Goal: Task Accomplishment & Management: Manage account settings

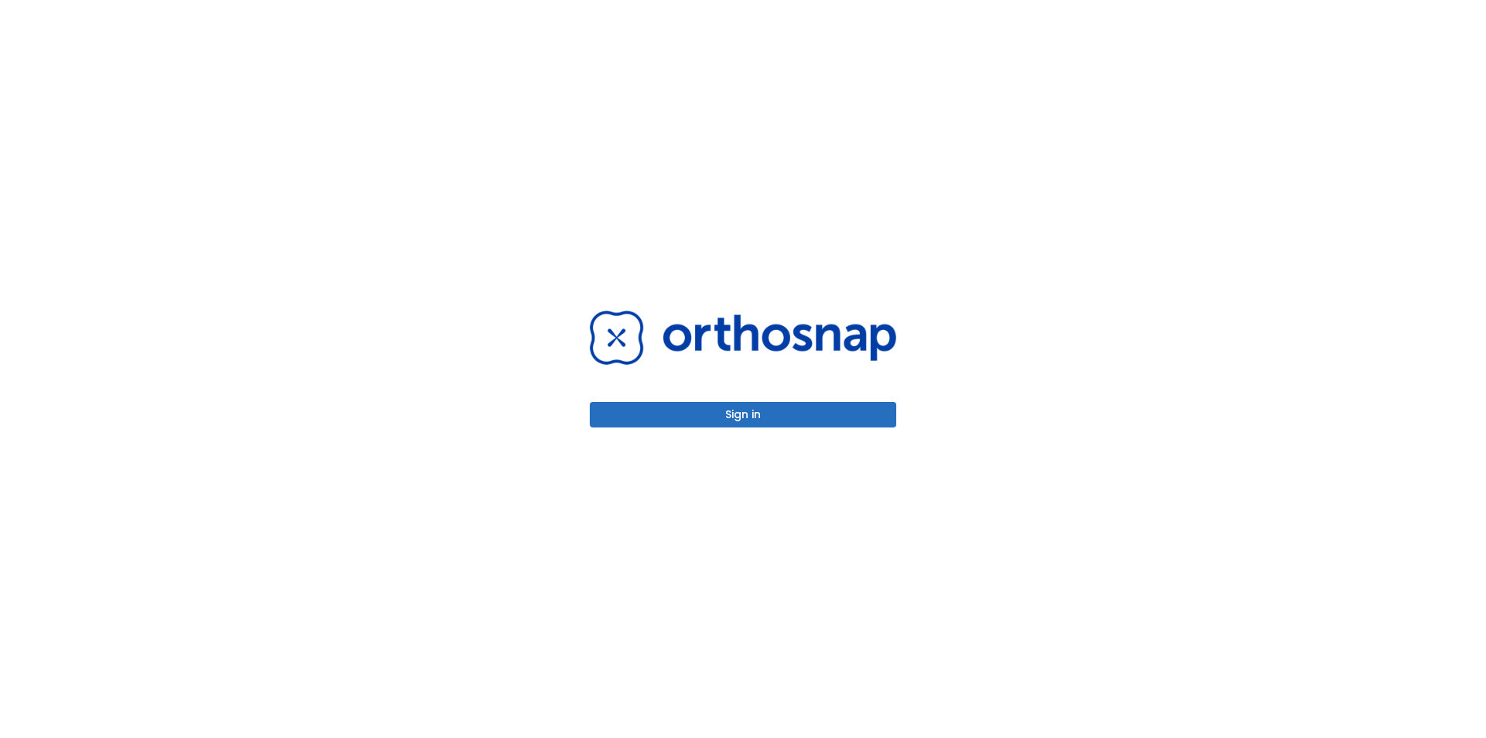
click at [741, 411] on button "Sign in" at bounding box center [743, 415] width 307 height 26
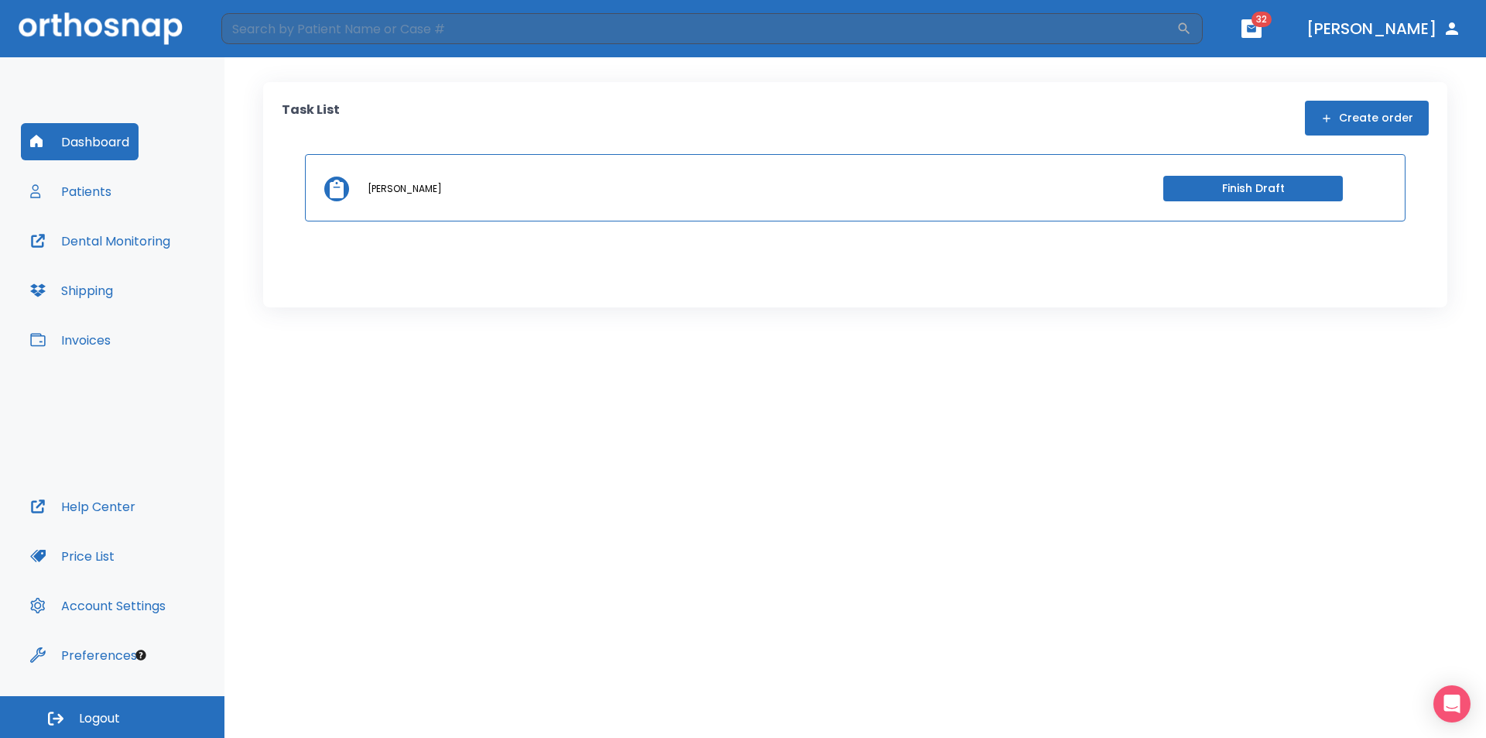
click at [76, 333] on button "Invoices" at bounding box center [70, 339] width 99 height 37
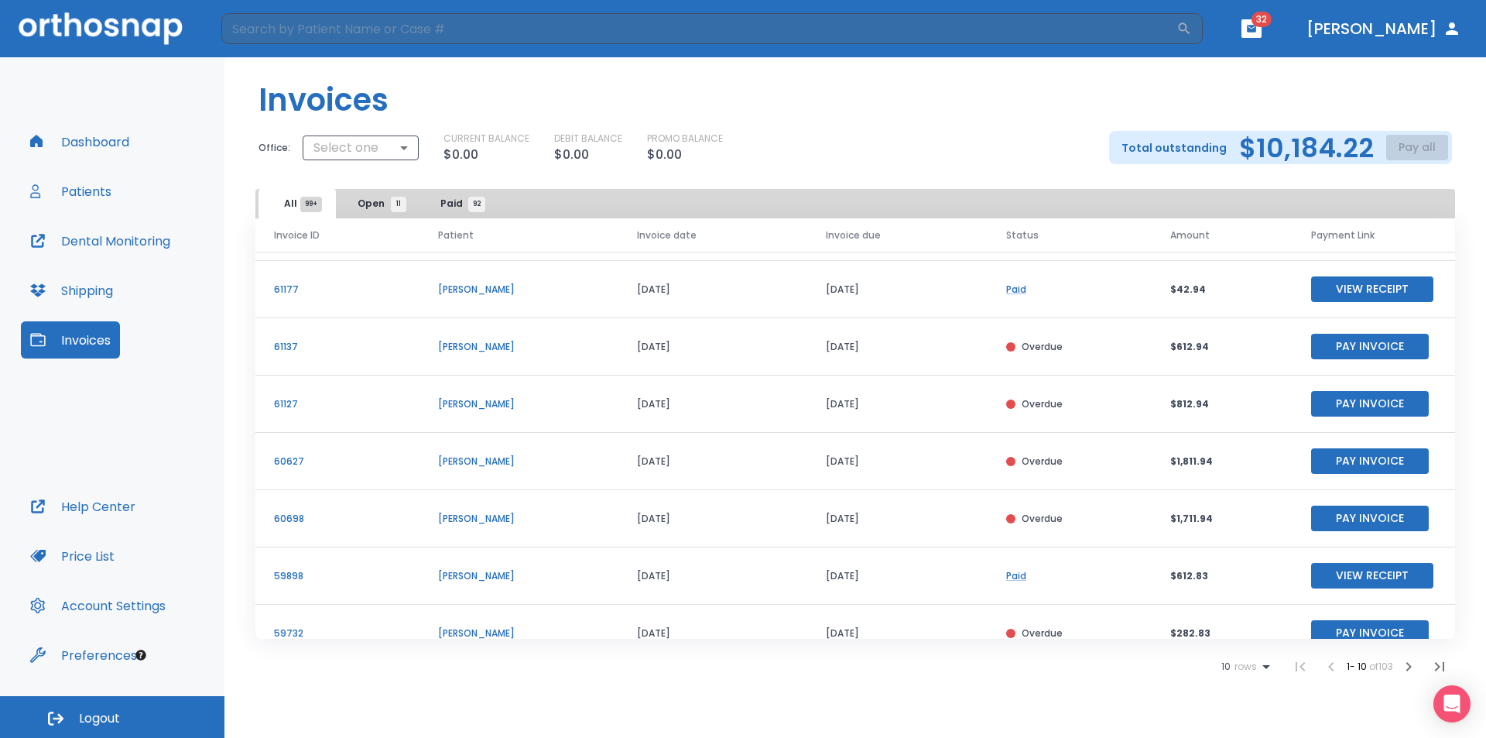
scroll to position [187, 0]
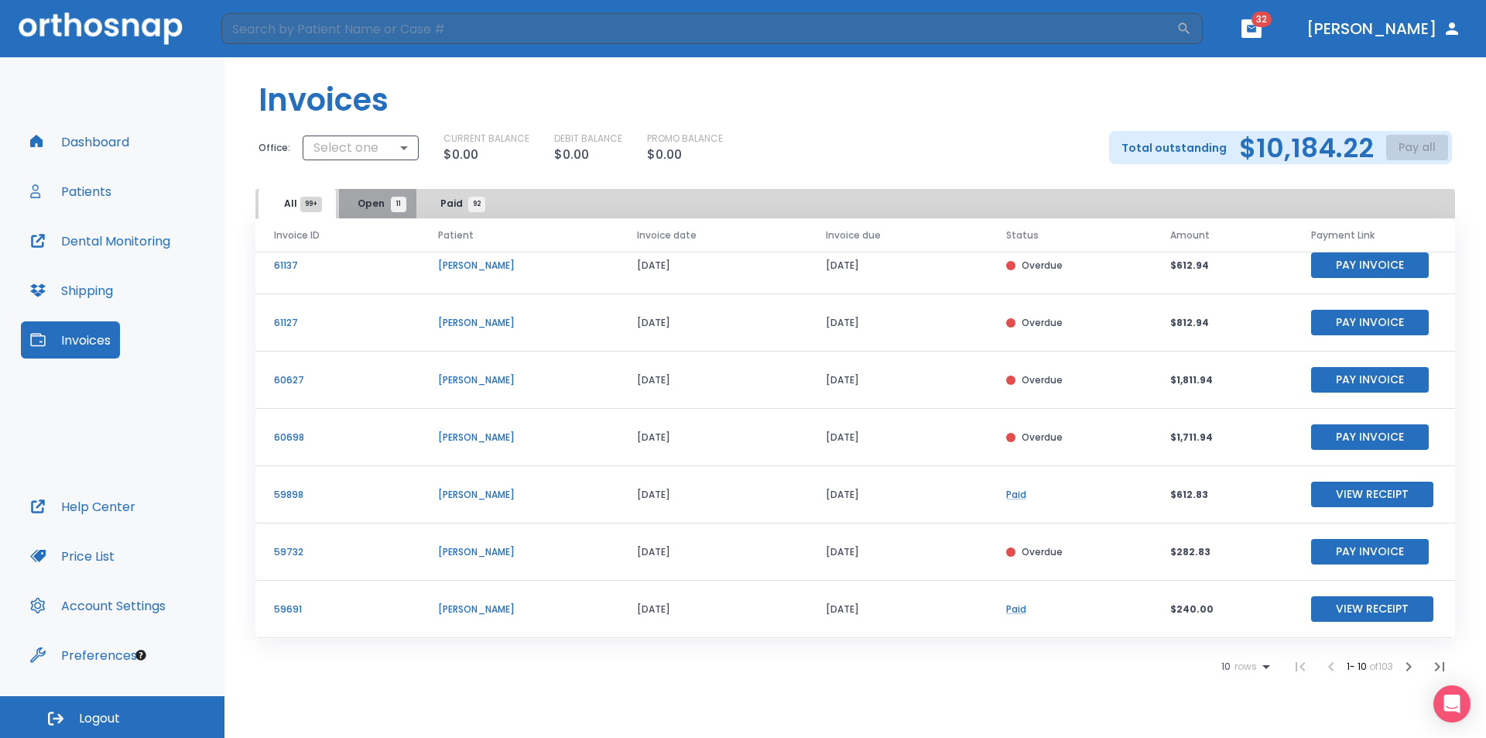
click at [386, 199] on span "Open 11" at bounding box center [378, 204] width 41 height 14
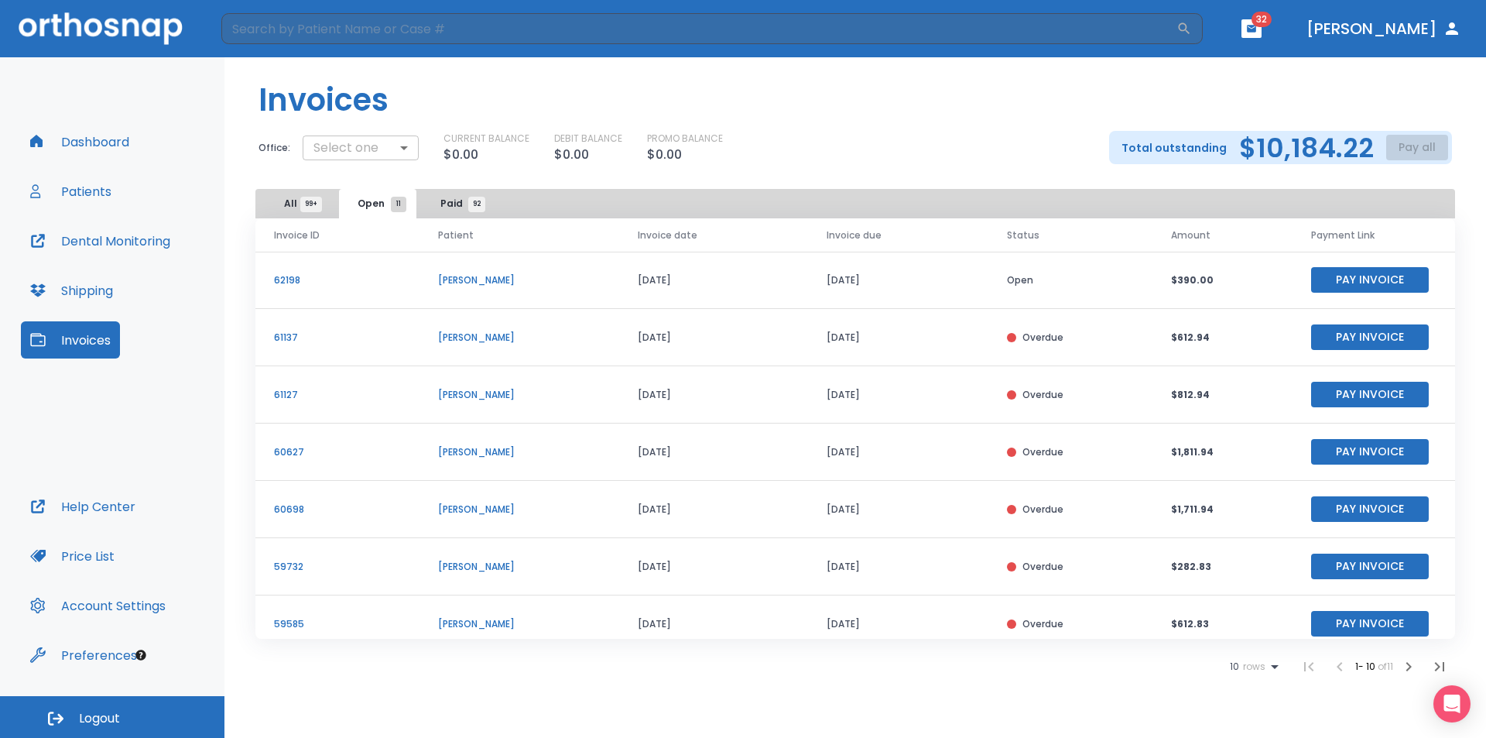
click at [368, 148] on body "​ 32 [PERSON_NAME] Dashboard Patients Dental Monitoring Shipping Invoices Help …" at bounding box center [743, 369] width 1486 height 738
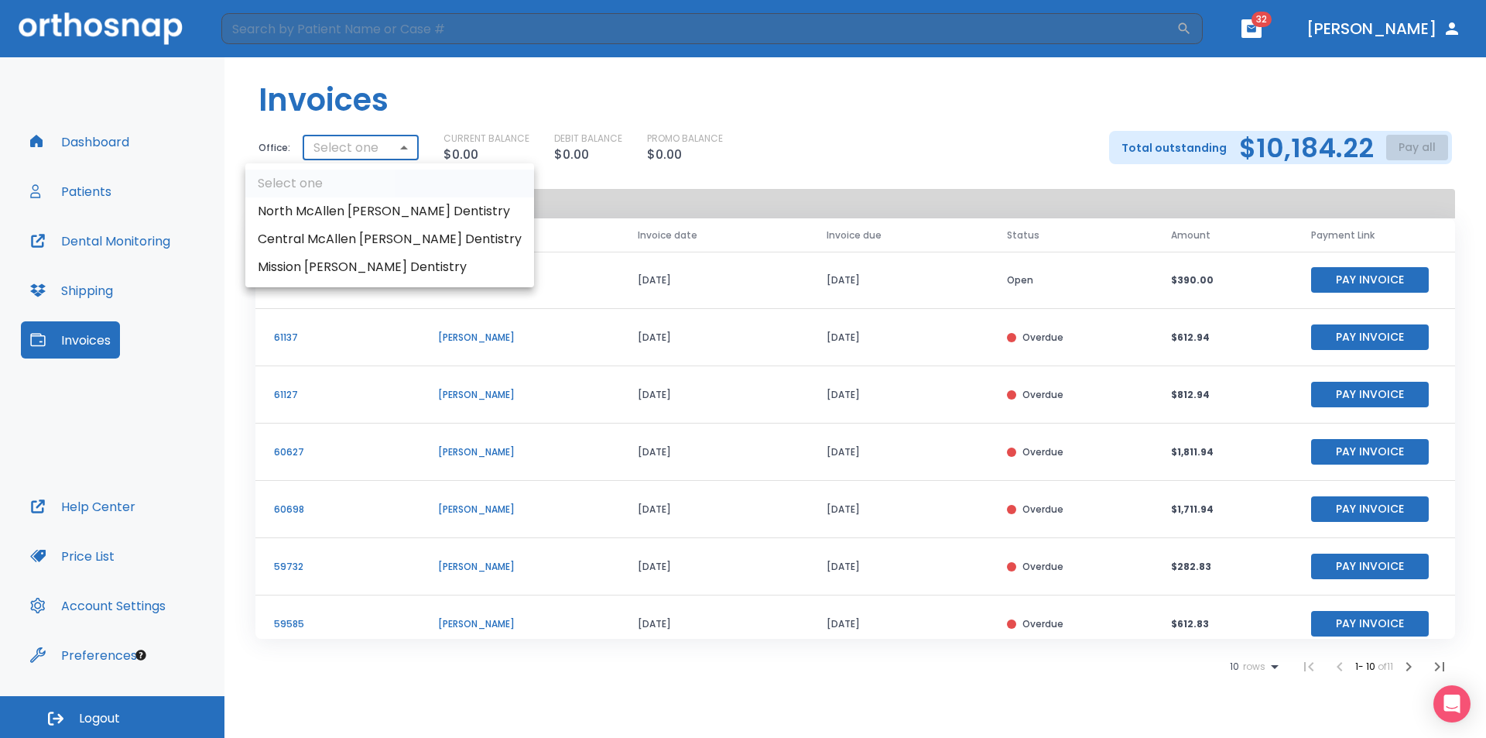
click at [612, 178] on div at bounding box center [743, 369] width 1486 height 738
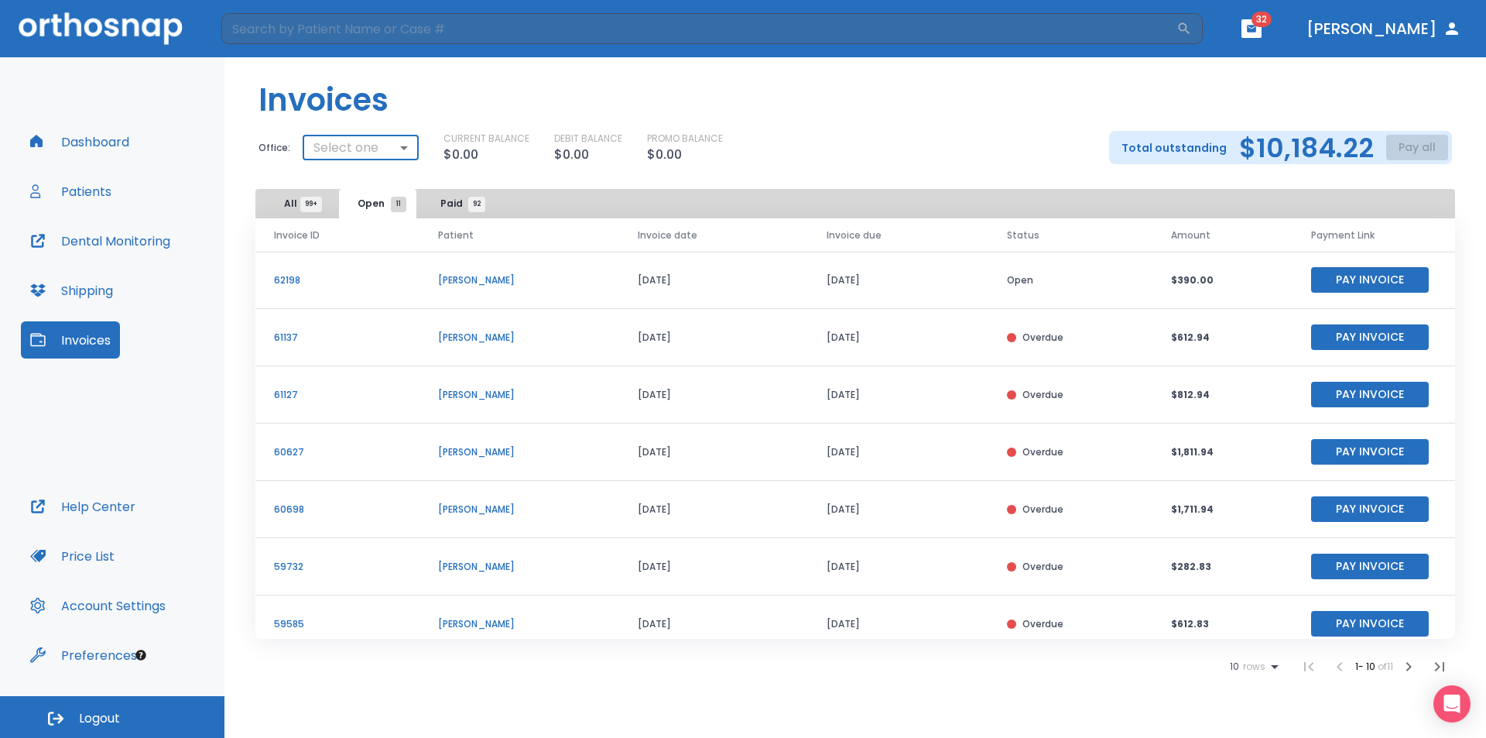
click at [375, 149] on body "​ 32 [PERSON_NAME] Dashboard Patients Dental Monitoring Shipping Invoices Help …" at bounding box center [743, 369] width 1486 height 738
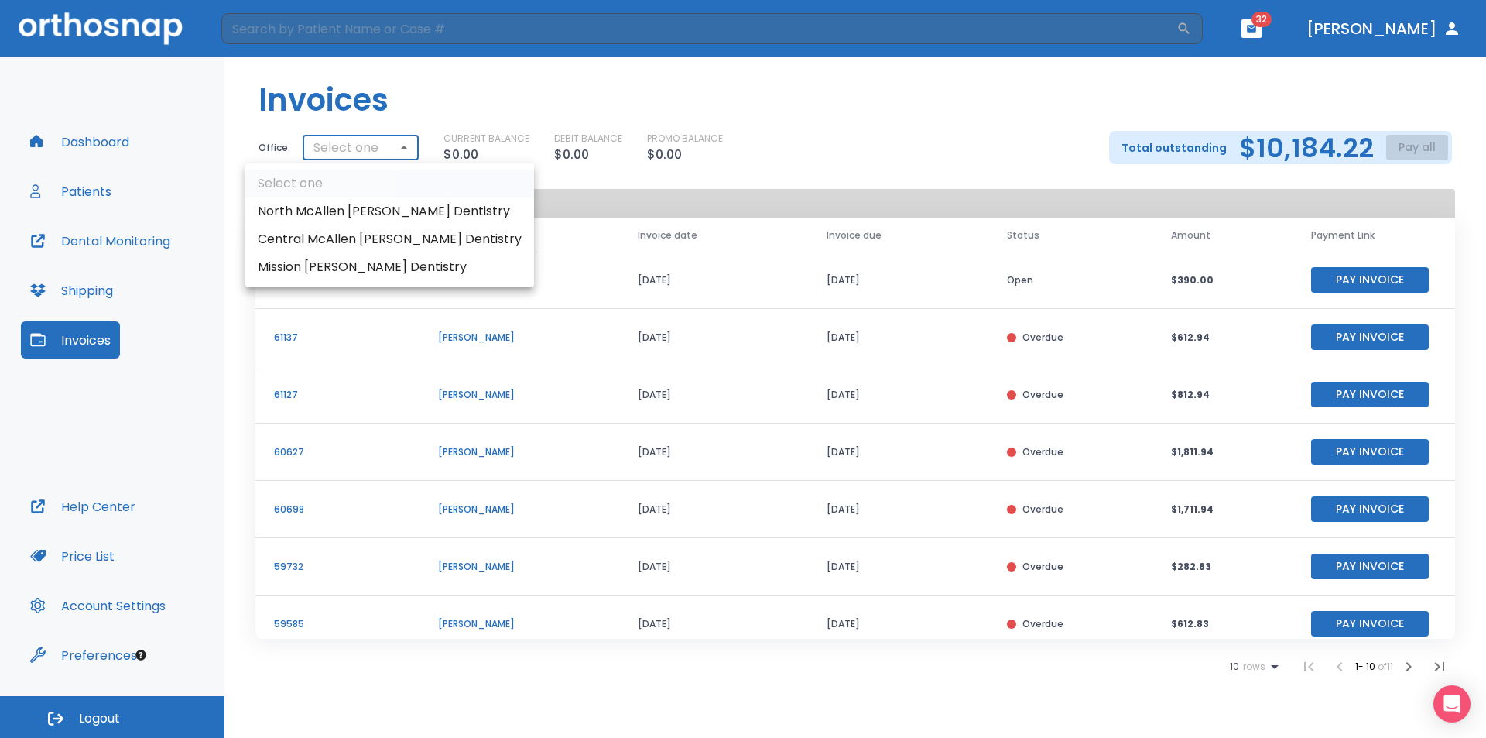
drag, startPoint x: 817, startPoint y: 173, endPoint x: 781, endPoint y: 161, distance: 38.4
click at [817, 173] on div at bounding box center [743, 369] width 1486 height 738
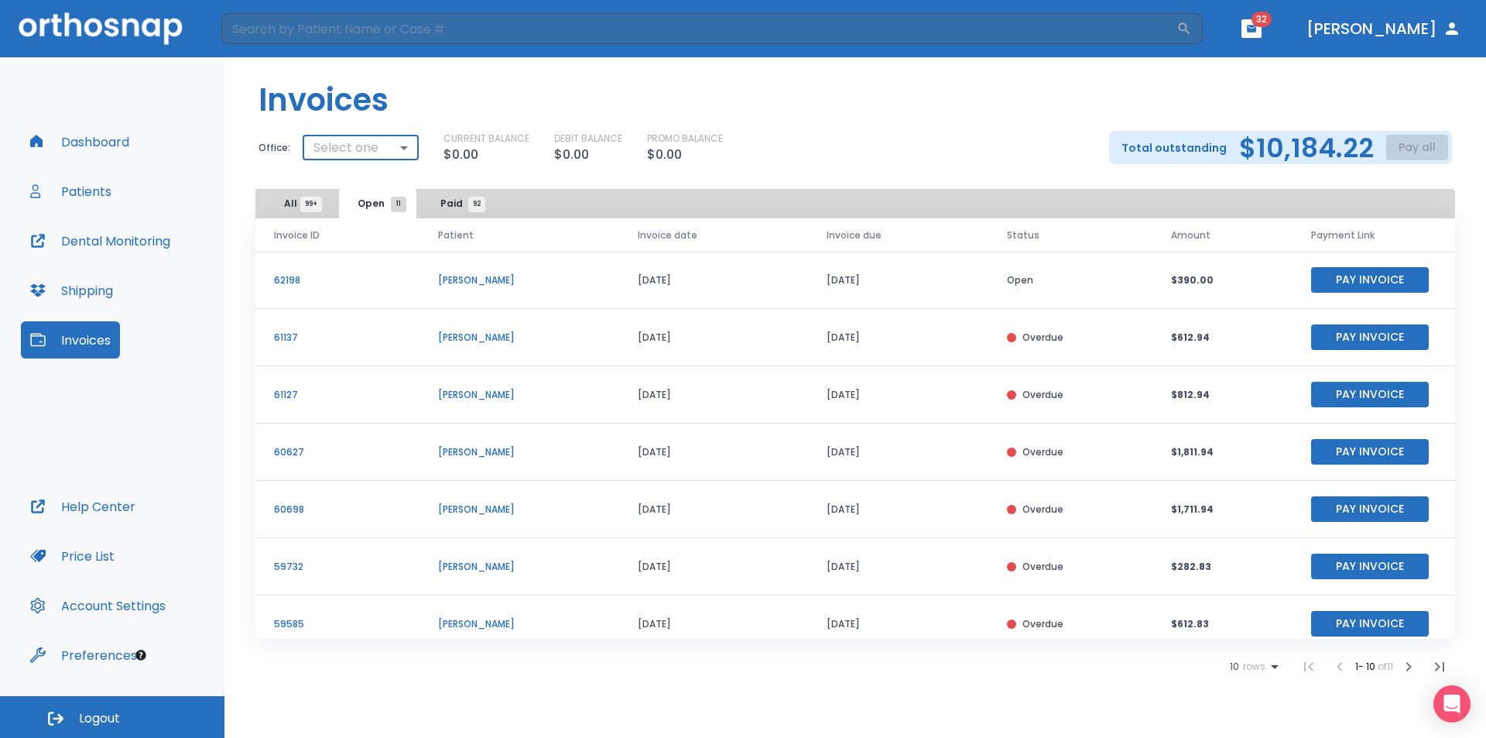
click at [360, 142] on body "​ 32 [PERSON_NAME] Dashboard Patients Dental Monitoring Shipping Invoices Help …" at bounding box center [743, 369] width 1486 height 738
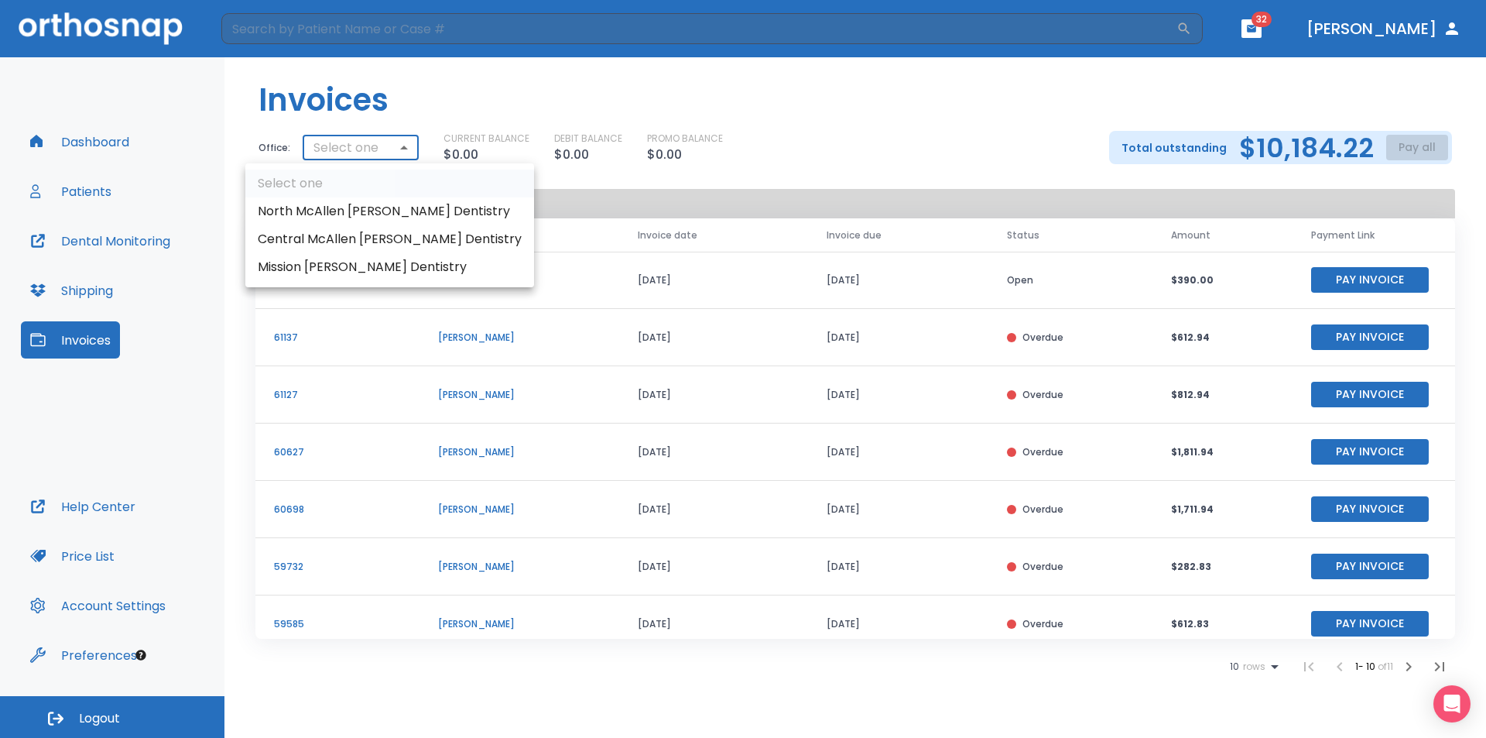
click at [427, 232] on li "Central McAllen [PERSON_NAME] Dentistry" at bounding box center [389, 239] width 289 height 28
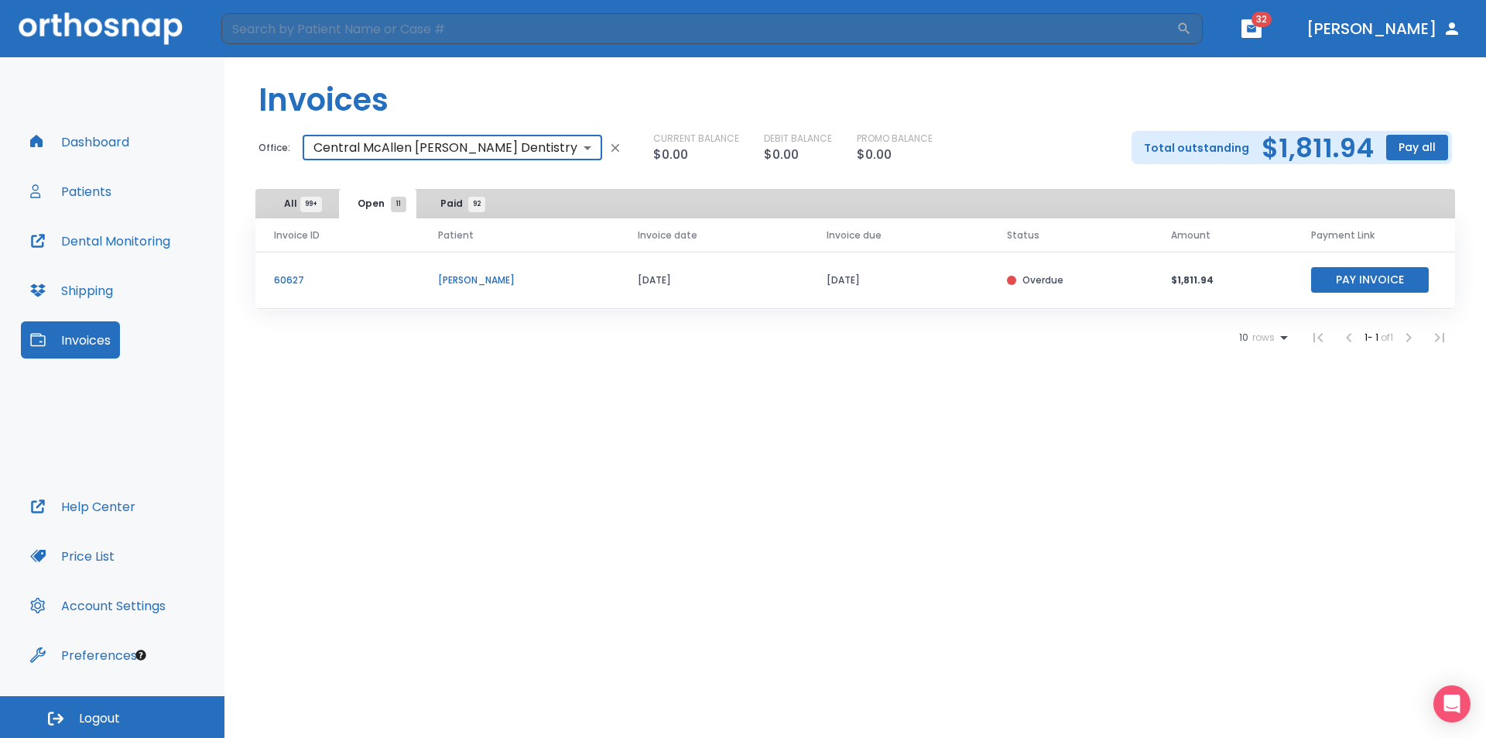
click at [492, 144] on body "​ 32 [PERSON_NAME] Dashboard Patients Dental Monitoring Shipping Invoices Help …" at bounding box center [743, 369] width 1486 height 738
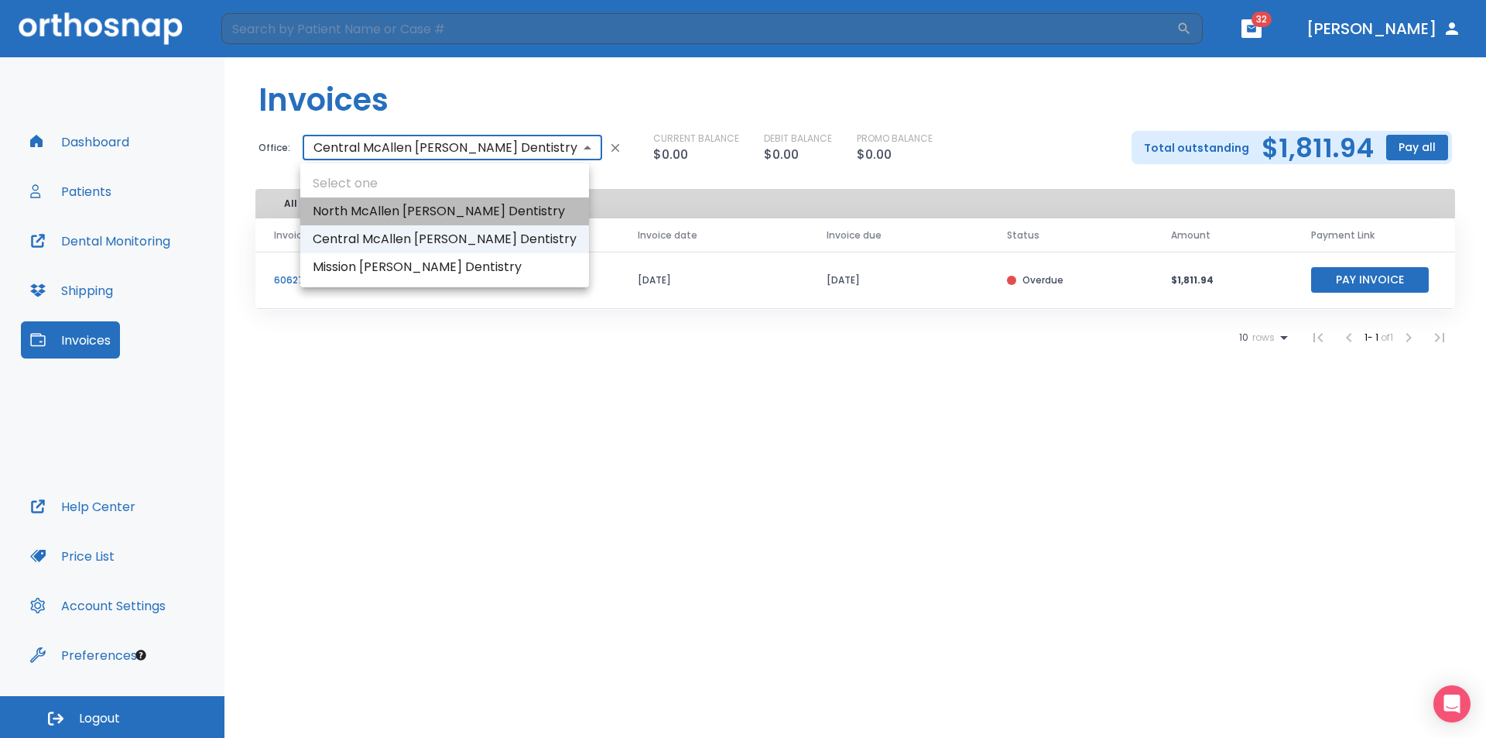
click at [454, 215] on li "North McAllen [PERSON_NAME] Dentistry" at bounding box center [444, 211] width 289 height 28
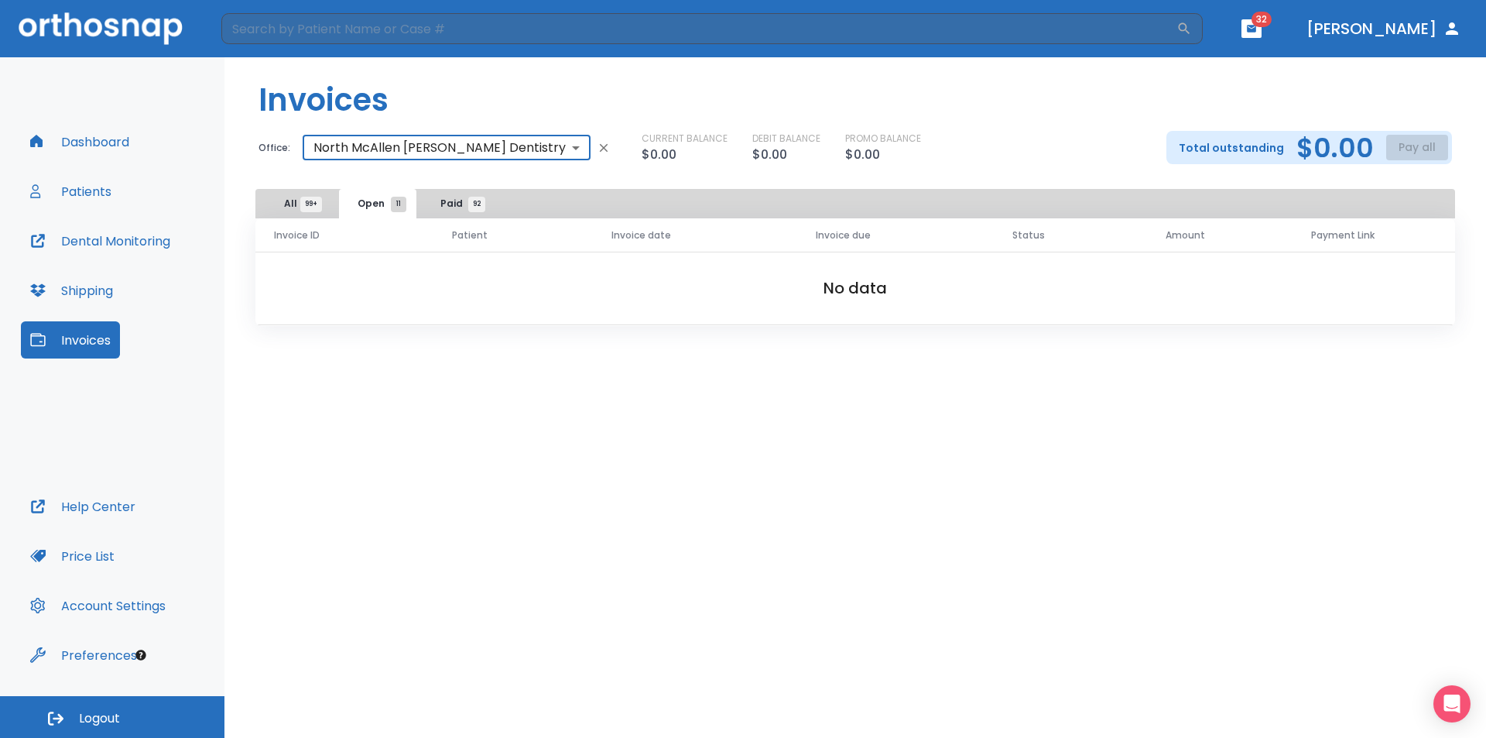
click at [478, 148] on body "​ 32 [PERSON_NAME] Dashboard Patients Dental Monitoring Shipping Invoices Help …" at bounding box center [743, 369] width 1486 height 738
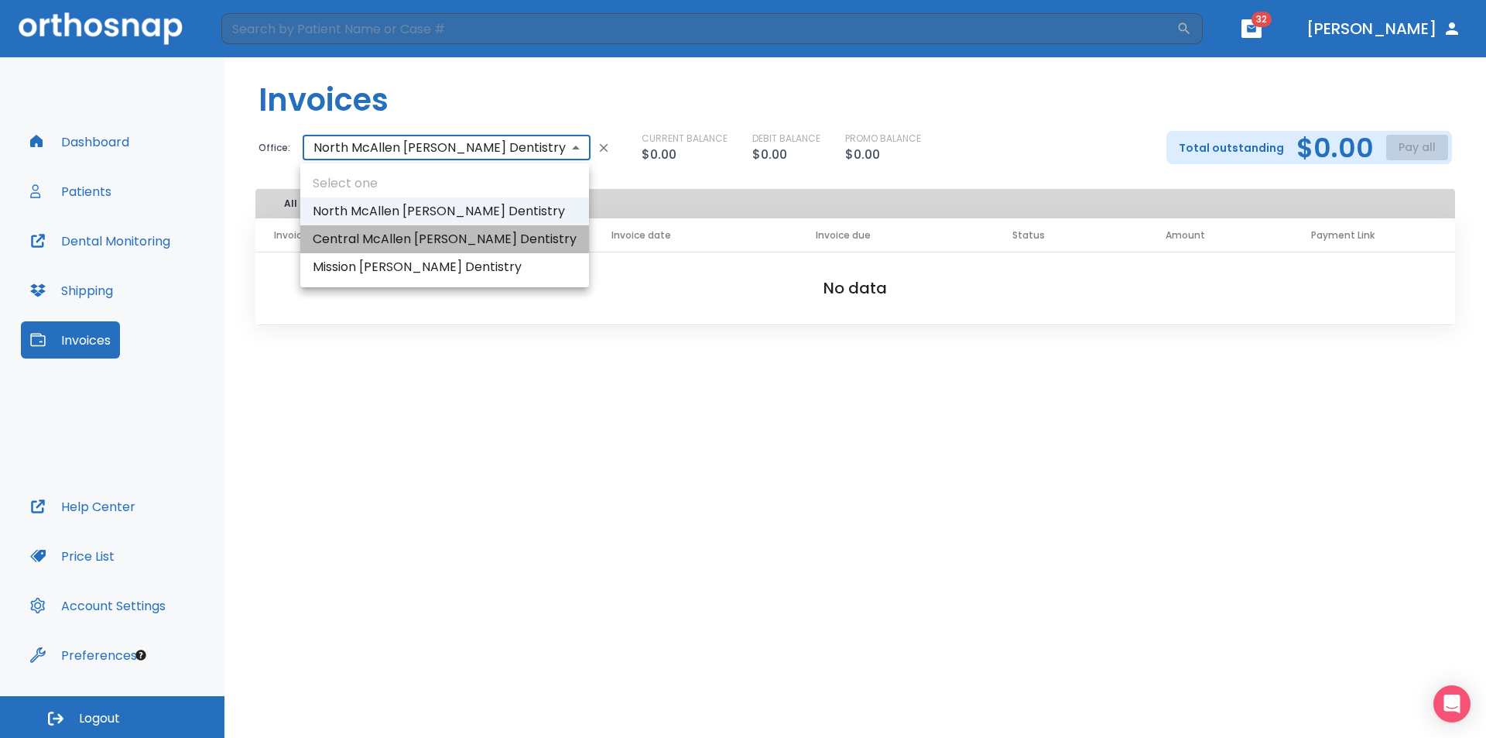
click at [444, 237] on li "Central McAllen [PERSON_NAME] Dentistry" at bounding box center [444, 239] width 289 height 28
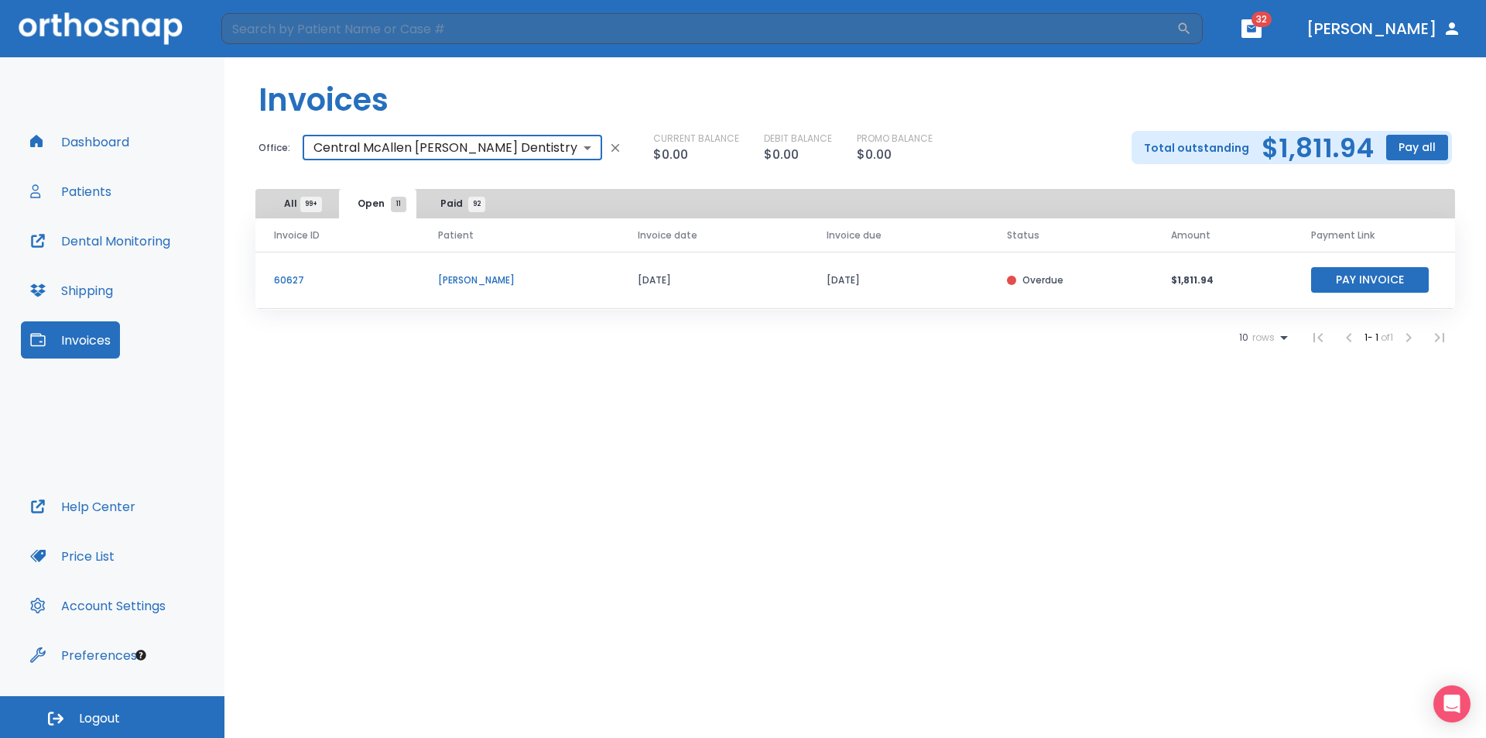
click at [305, 203] on span "99+" at bounding box center [311, 204] width 22 height 15
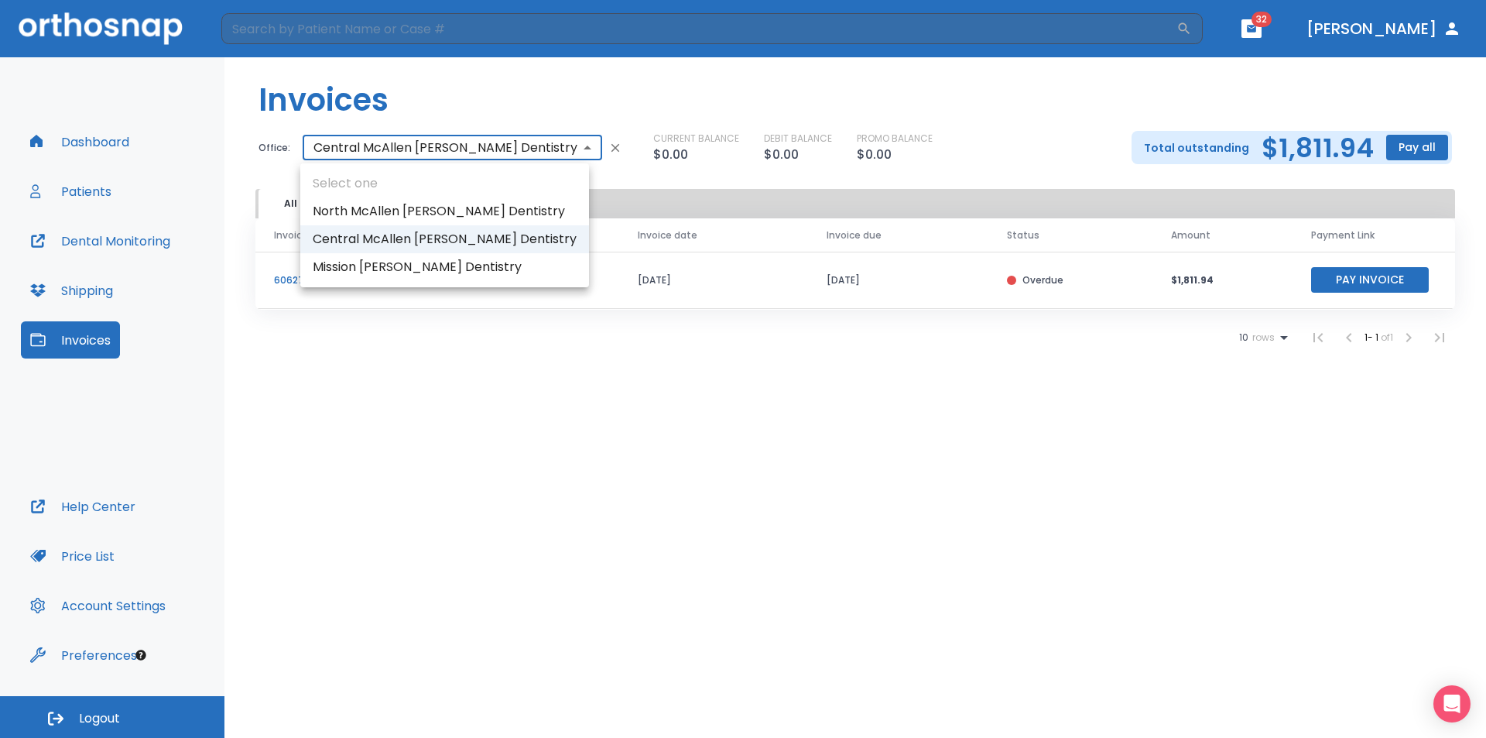
click at [418, 144] on body "​ 32 [PERSON_NAME] Dashboard Patients Dental Monitoring Shipping Invoices Help …" at bounding box center [743, 369] width 1486 height 738
click at [382, 260] on li "Mission [PERSON_NAME] Dentistry" at bounding box center [444, 267] width 289 height 28
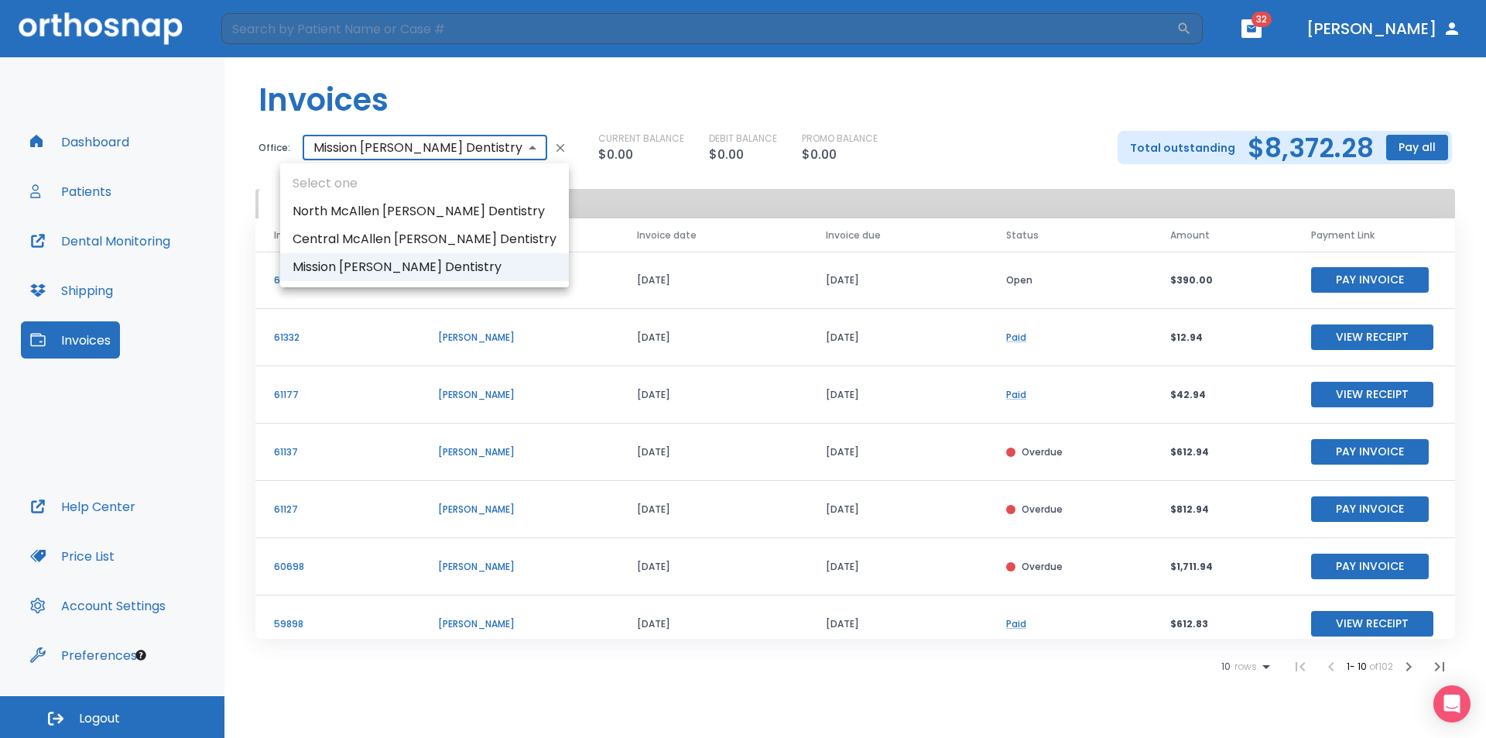
click at [454, 152] on body "​ 32 [PERSON_NAME] Dashboard Patients Dental Monitoring Shipping Invoices Help …" at bounding box center [743, 369] width 1486 height 738
click at [375, 233] on li "Central McAllen [PERSON_NAME] Dentistry" at bounding box center [424, 239] width 289 height 28
type input "3137"
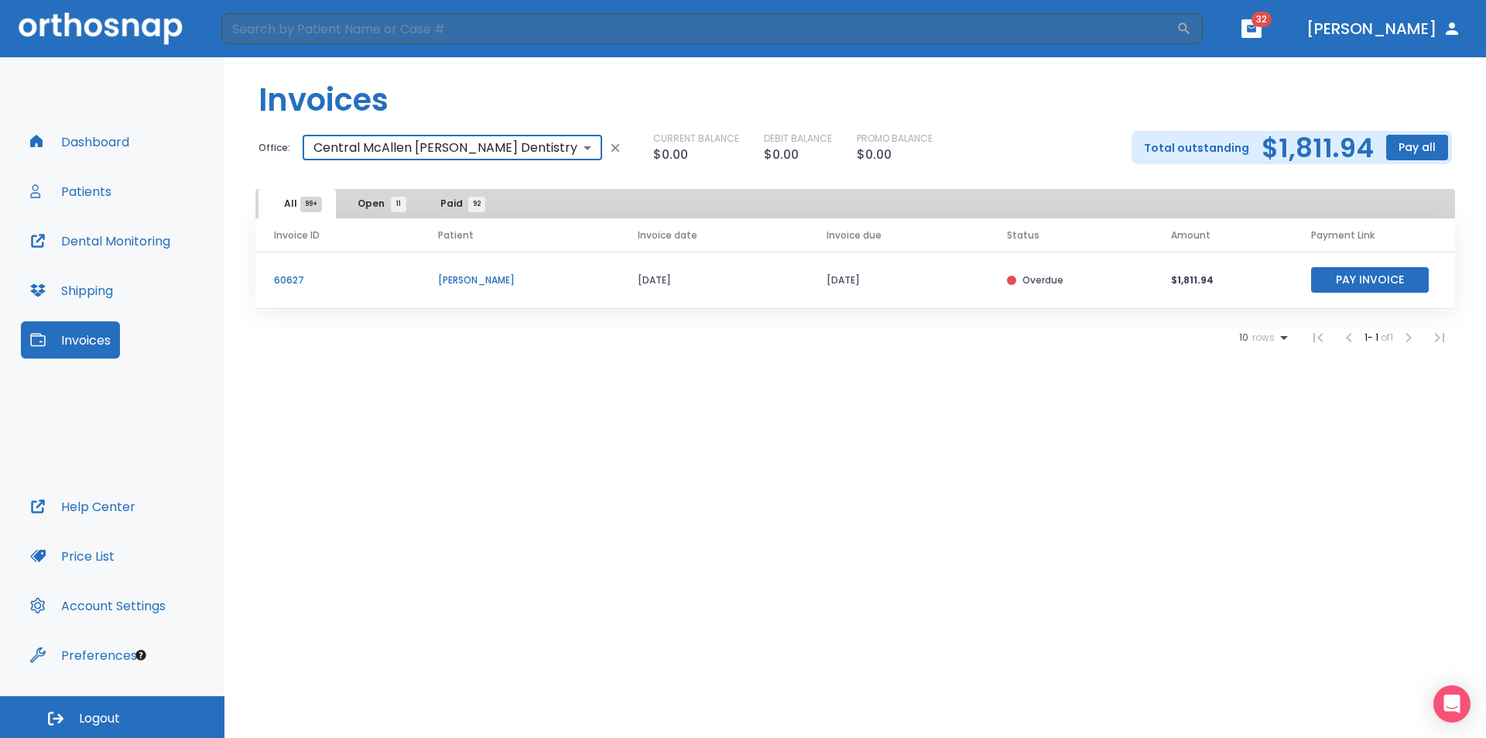
click at [442, 204] on span "Paid 92" at bounding box center [458, 204] width 36 height 14
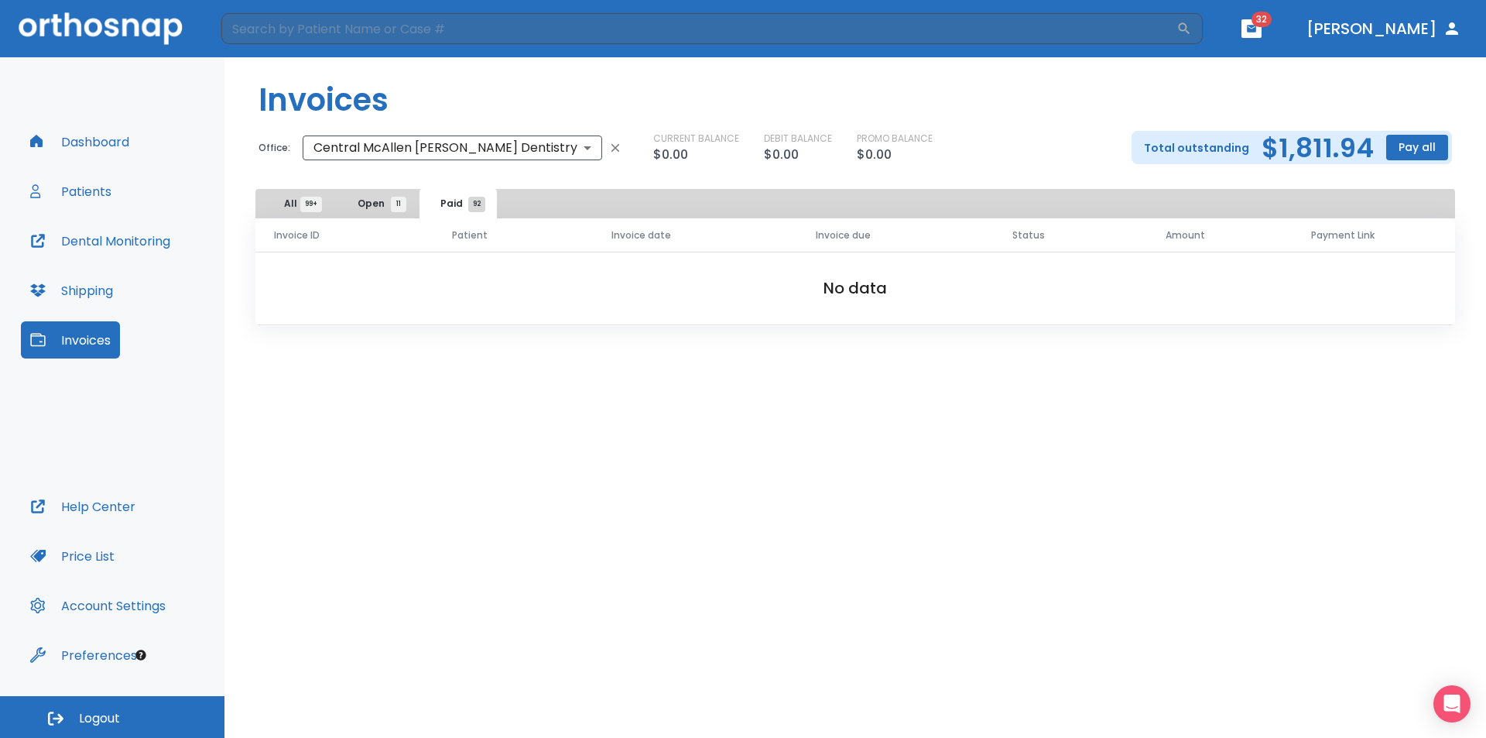
click at [289, 207] on span "All 99+" at bounding box center [297, 204] width 27 height 14
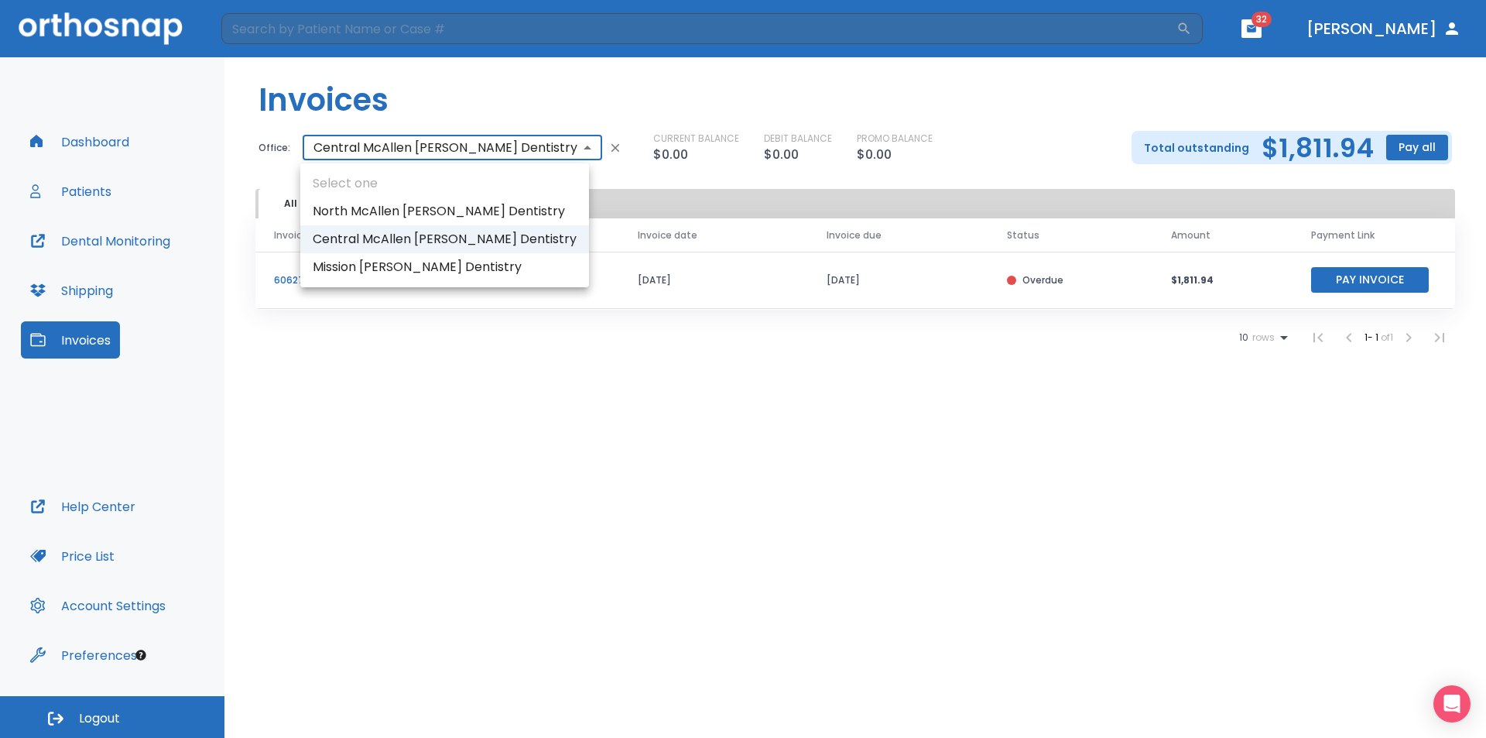
click at [522, 146] on body "​ 32 [PERSON_NAME] Dashboard Patients Dental Monitoring Shipping Invoices Help …" at bounding box center [743, 369] width 1486 height 738
click at [546, 150] on div at bounding box center [743, 369] width 1486 height 738
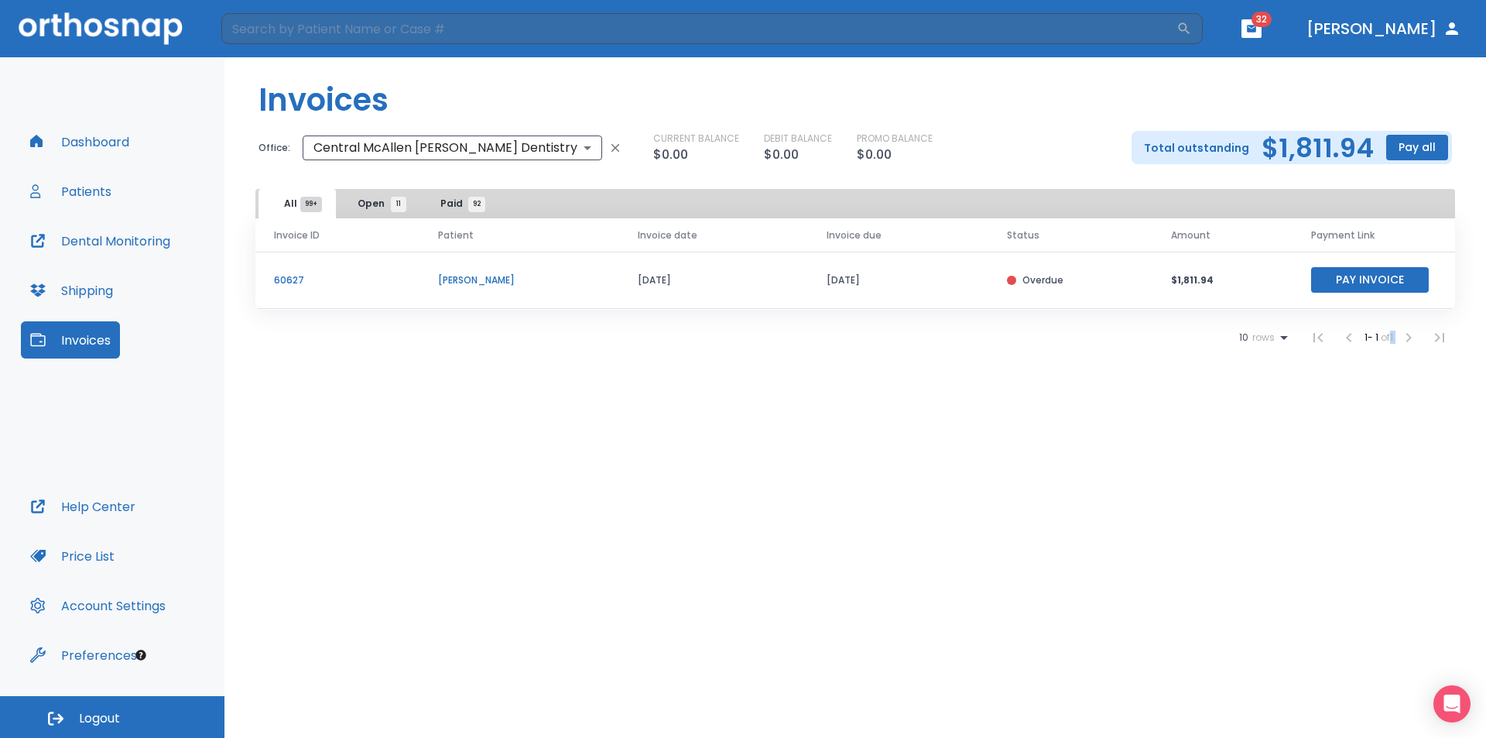
click at [611, 150] on icon "button" at bounding box center [615, 147] width 9 height 9
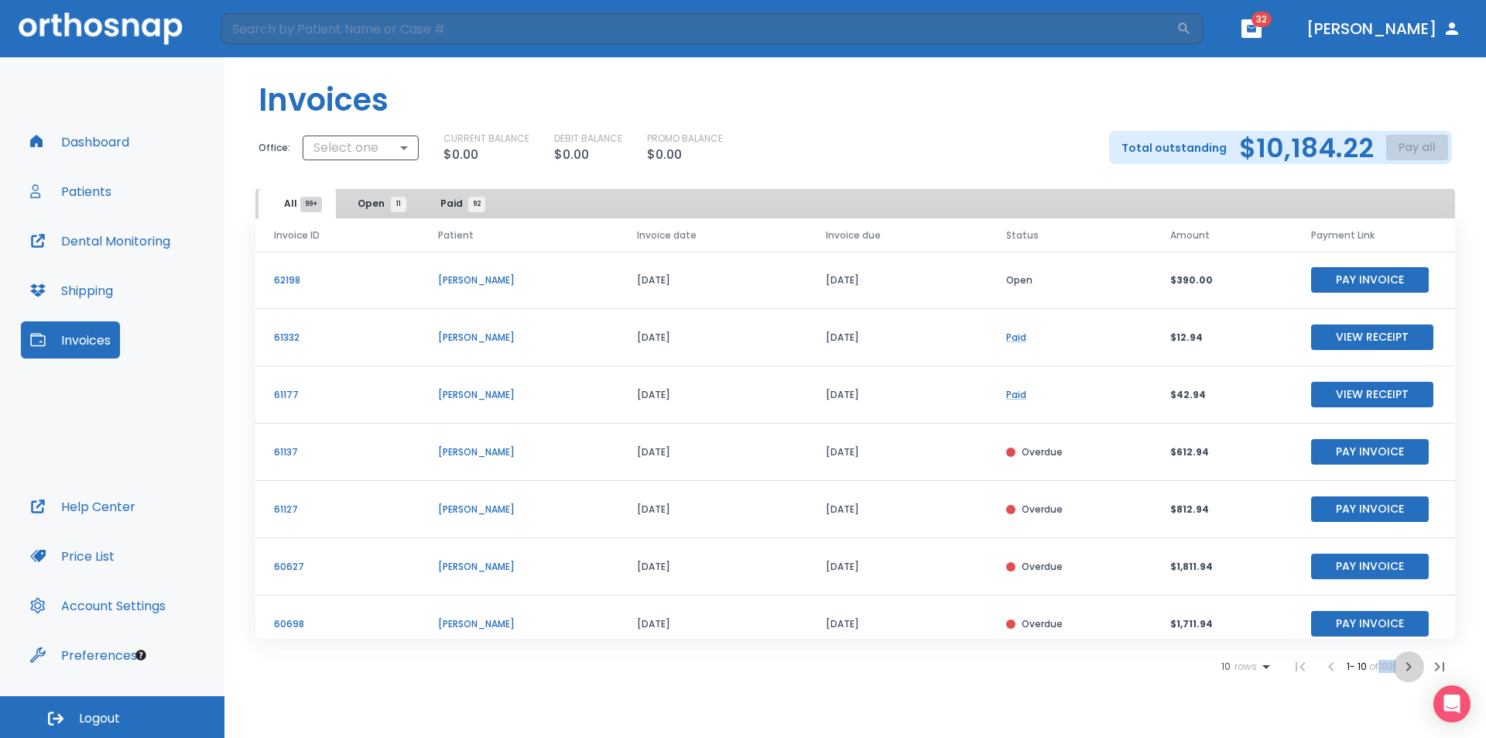
click at [1414, 666] on icon "button" at bounding box center [1408, 666] width 19 height 19
click at [906, 138] on div "CURRENT BALANCE $0.00 DEBIT BALANCE $0.00 PROMO BALANCE $0.00" at bounding box center [764, 148] width 641 height 33
